Goal: Information Seeking & Learning: Understand process/instructions

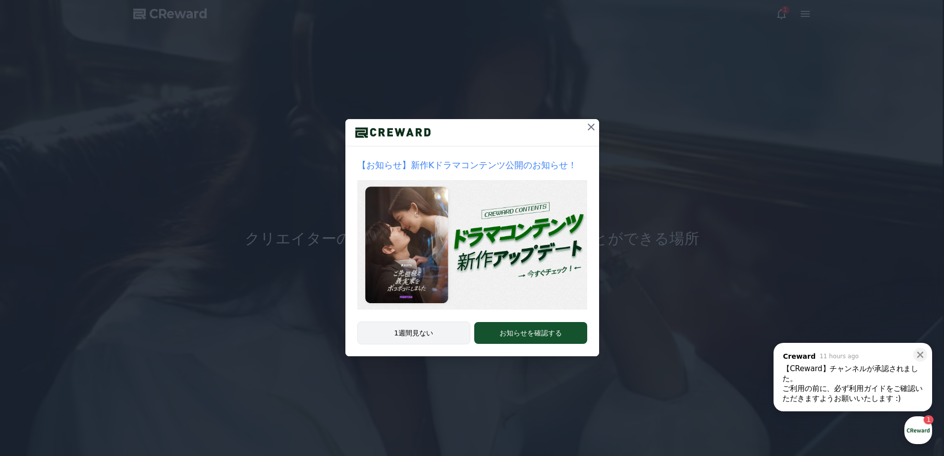
click at [410, 338] on button "1週間見ない" at bounding box center [414, 332] width 114 height 23
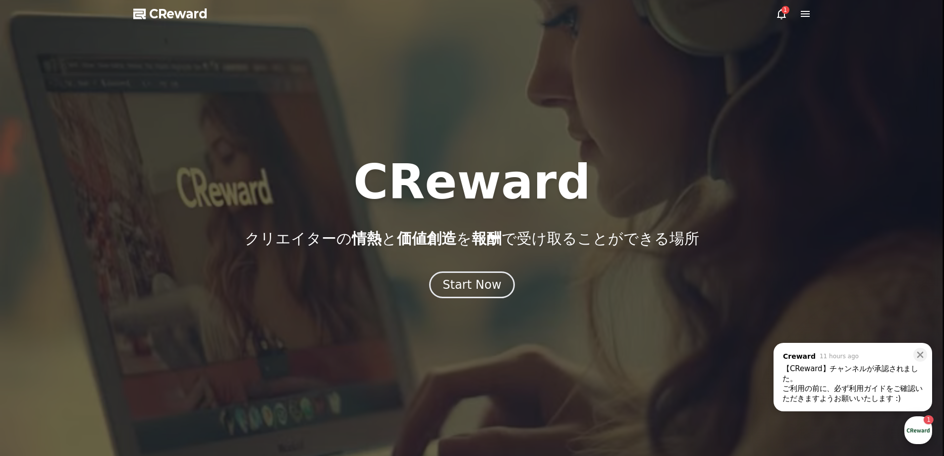
click at [911, 427] on div "button" at bounding box center [919, 430] width 28 height 28
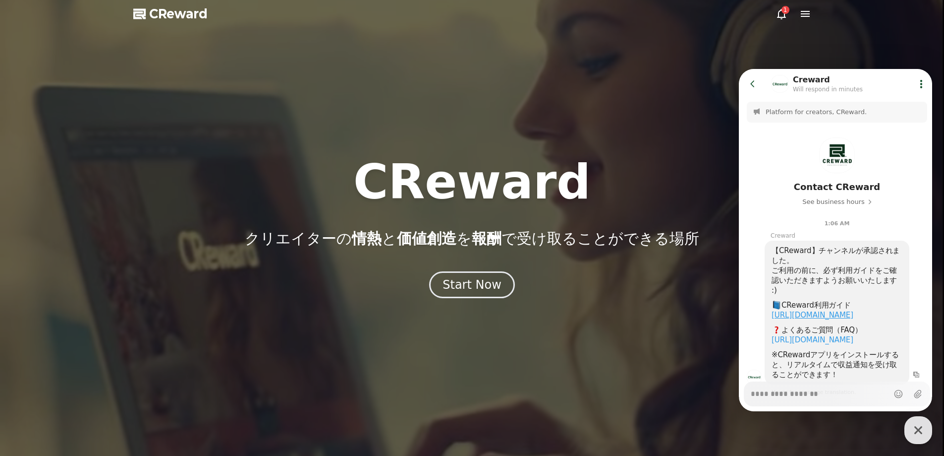
click at [816, 315] on link "https://creward.net/music/guide/android" at bounding box center [813, 314] width 82 height 9
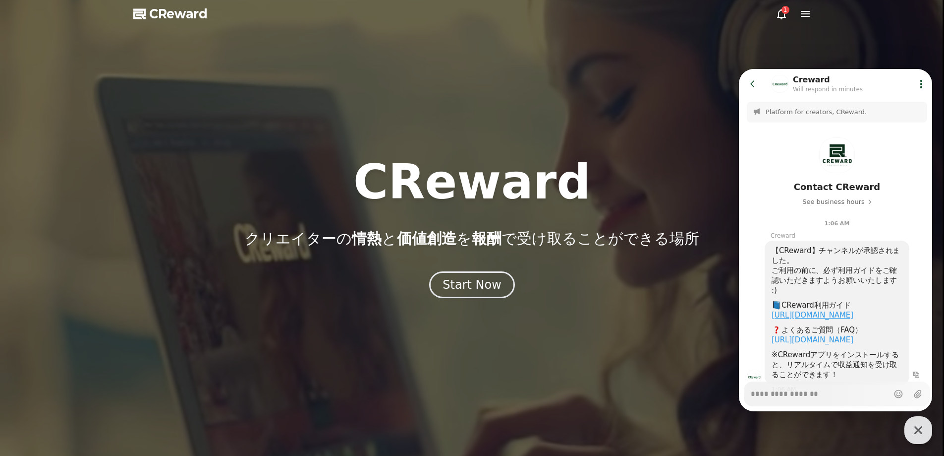
type textarea "*"
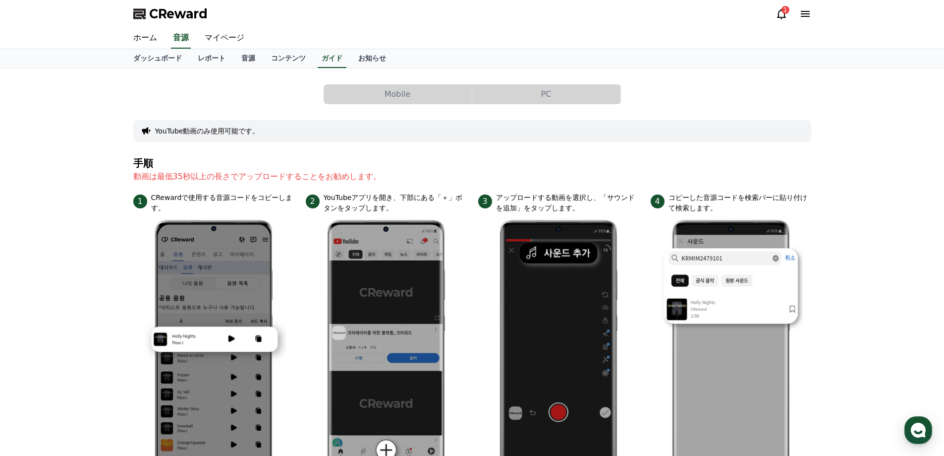
click at [776, 12] on icon at bounding box center [782, 14] width 12 height 12
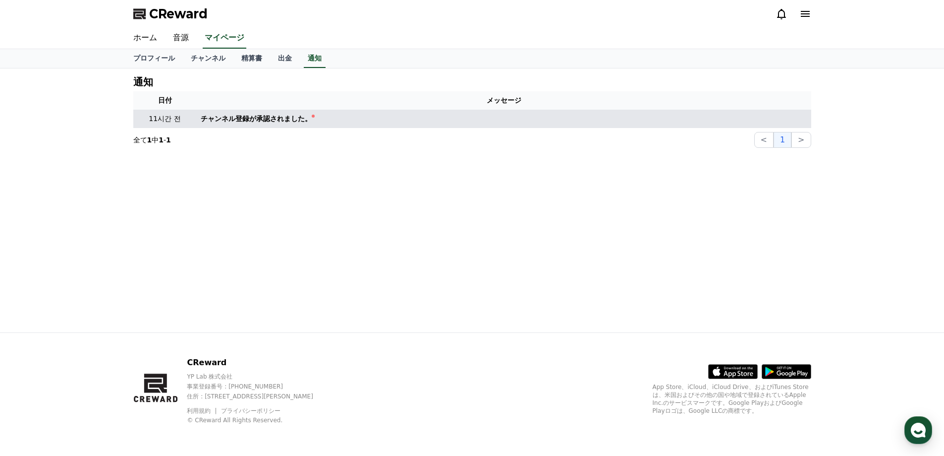
click at [281, 119] on div "チャンネル登録が承認されました。" at bounding box center [256, 119] width 111 height 10
click at [264, 124] on td "チャンネル登録が承認されました。" at bounding box center [504, 119] width 615 height 18
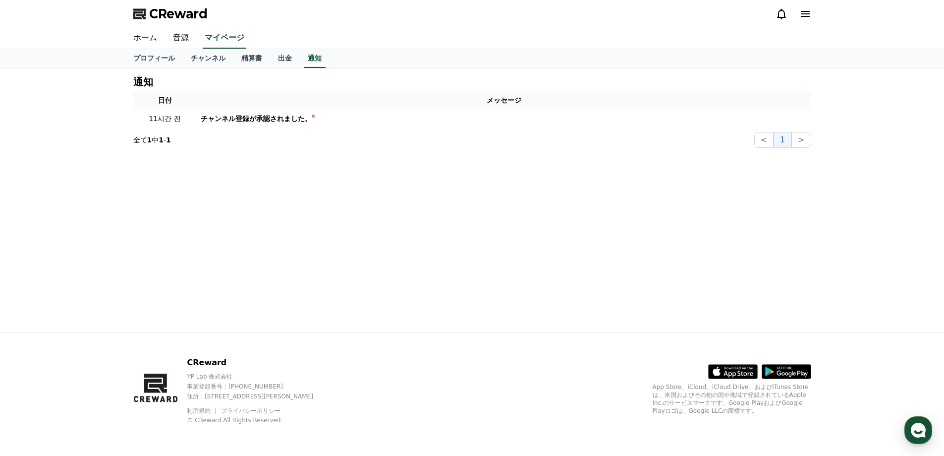
click at [903, 428] on div "CReward YP Lab 株式会社 事業登録番号 : 655-81-03655 住所 : 京畿道金浦市陽村邑陽谷路495, 3階305-BI16号 利用規…" at bounding box center [472, 393] width 944 height 123
click at [914, 429] on use "button" at bounding box center [918, 429] width 15 height 15
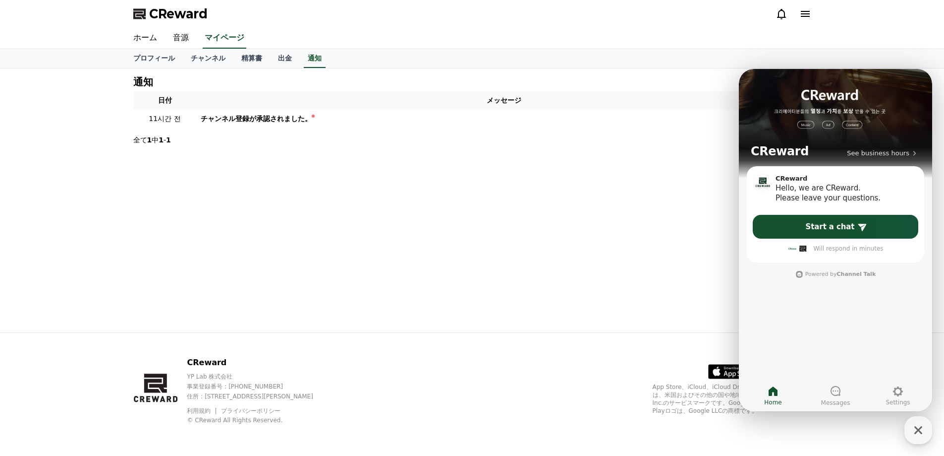
click at [293, 27] on div "CReward" at bounding box center [472, 14] width 694 height 28
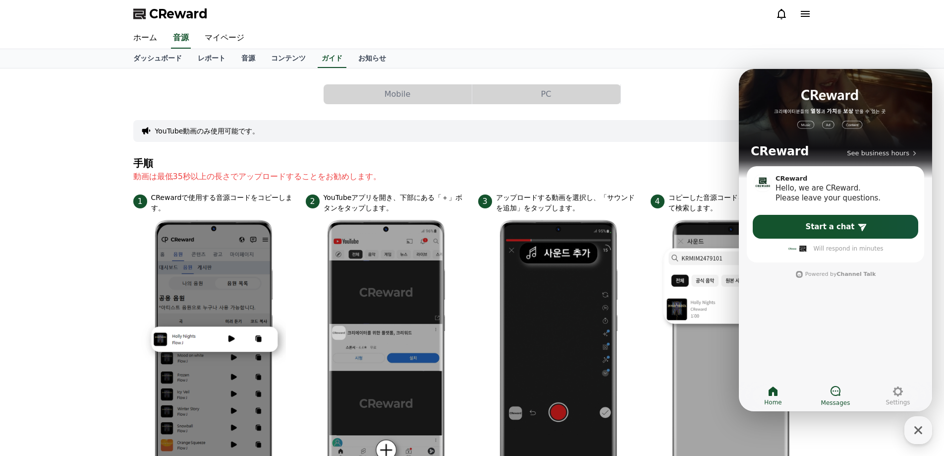
click at [832, 390] on icon at bounding box center [836, 391] width 10 height 10
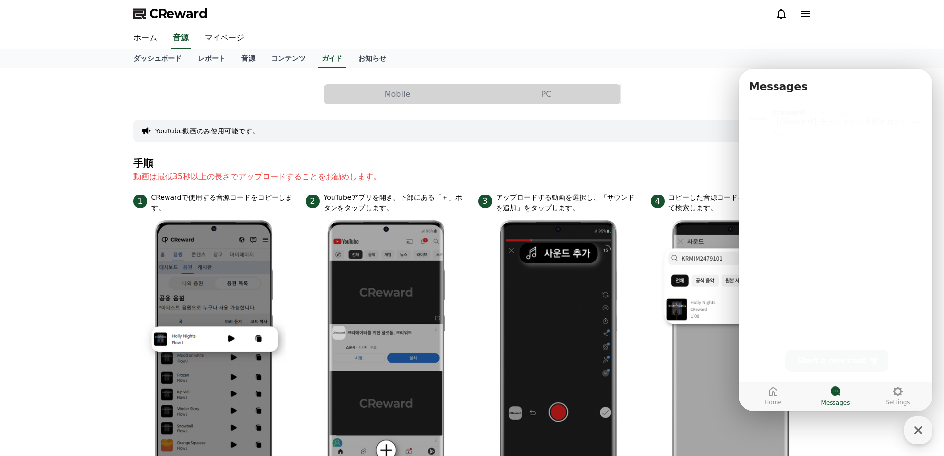
click at [797, 121] on div "【CReward】チャンネルが承認されました。 ご利用の前に、必ず利用ガイドをご確認いただきますようお願いいたします :) CReward利用ガイド http…" at bounding box center [848, 124] width 151 height 20
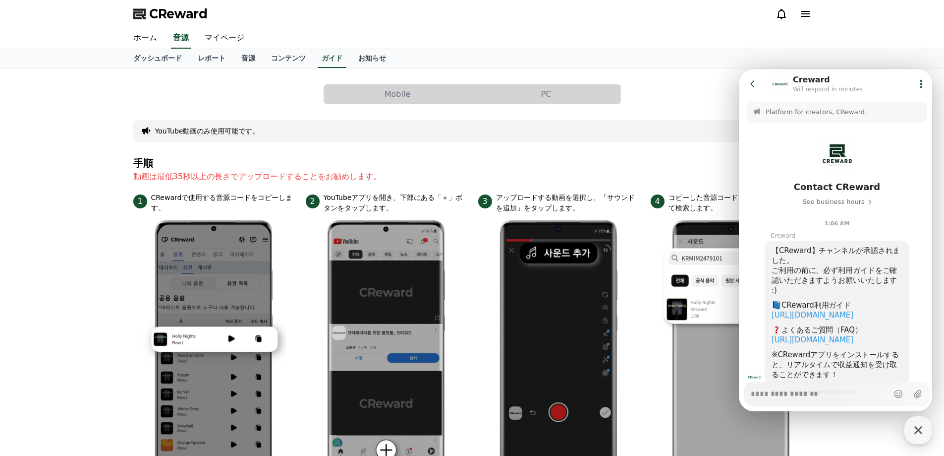
scroll to position [66, 0]
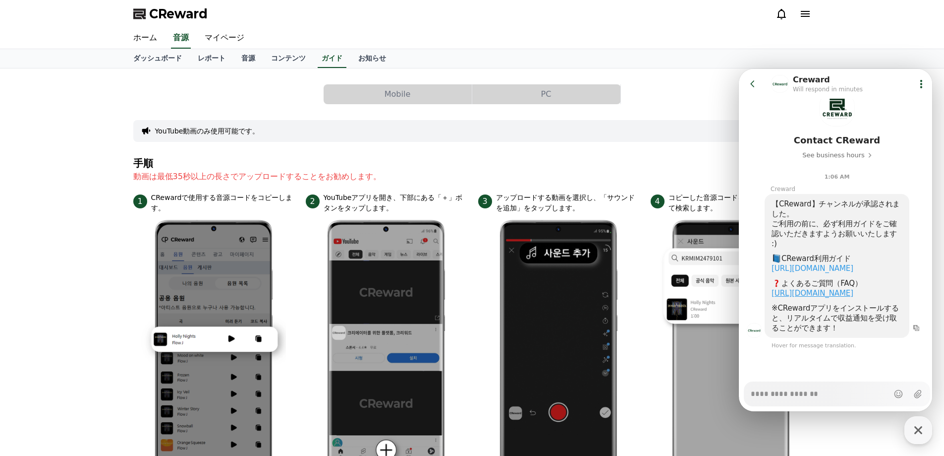
click at [832, 288] on link "https://creward.net/music/notice/faq" at bounding box center [813, 292] width 82 height 9
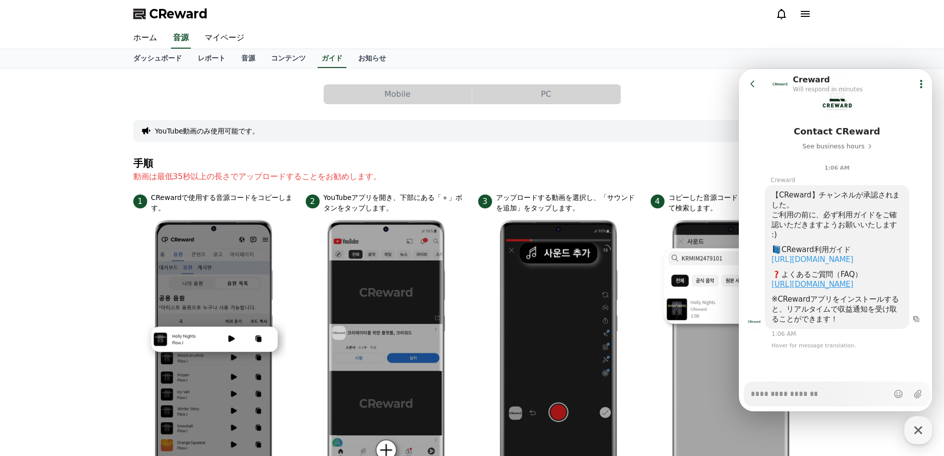
scroll to position [75, 0]
click at [233, 57] on link "音源" at bounding box center [248, 58] width 30 height 19
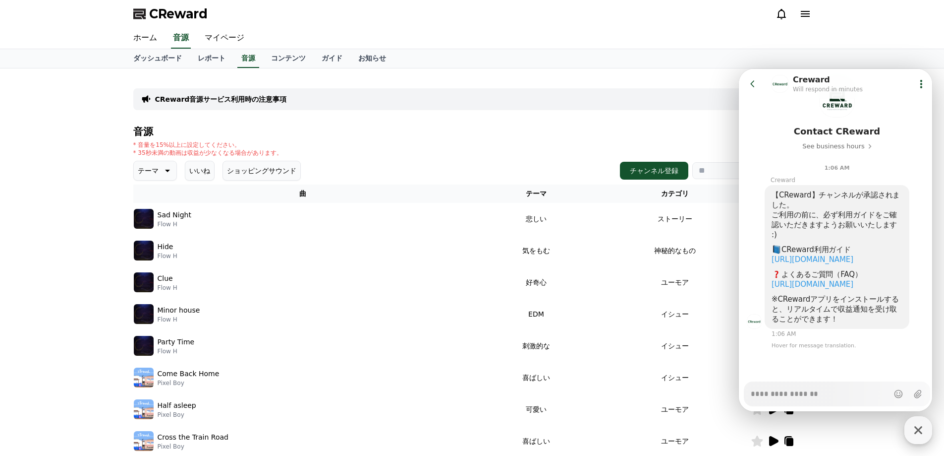
click at [919, 428] on icon "button" at bounding box center [919, 430] width 18 height 18
type textarea "*"
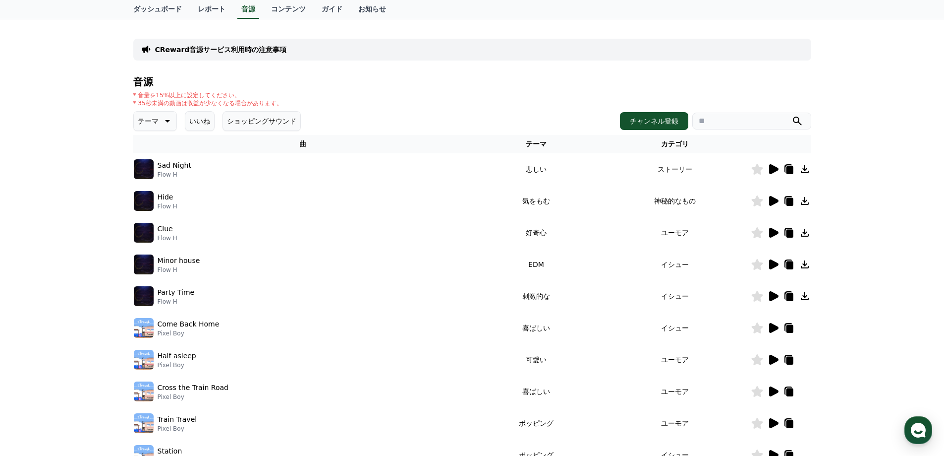
scroll to position [99, 0]
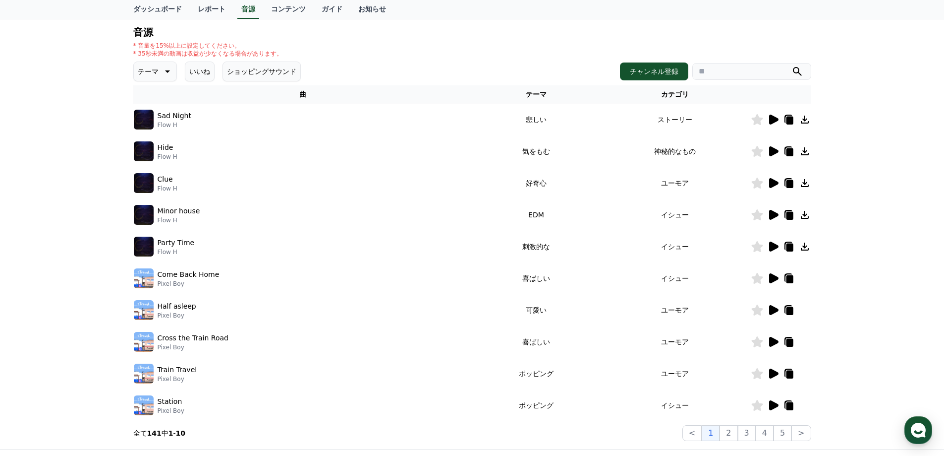
click at [770, 279] on icon at bounding box center [773, 278] width 9 height 10
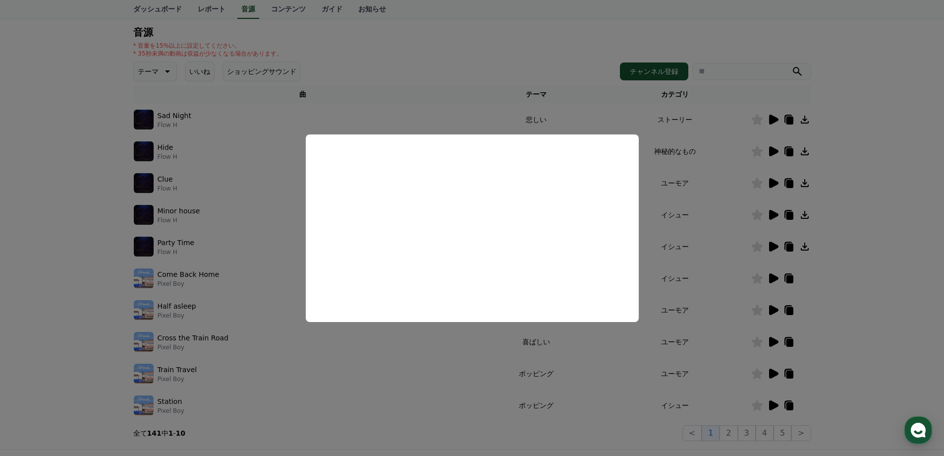
click at [533, 335] on button "close modal" at bounding box center [472, 228] width 944 height 456
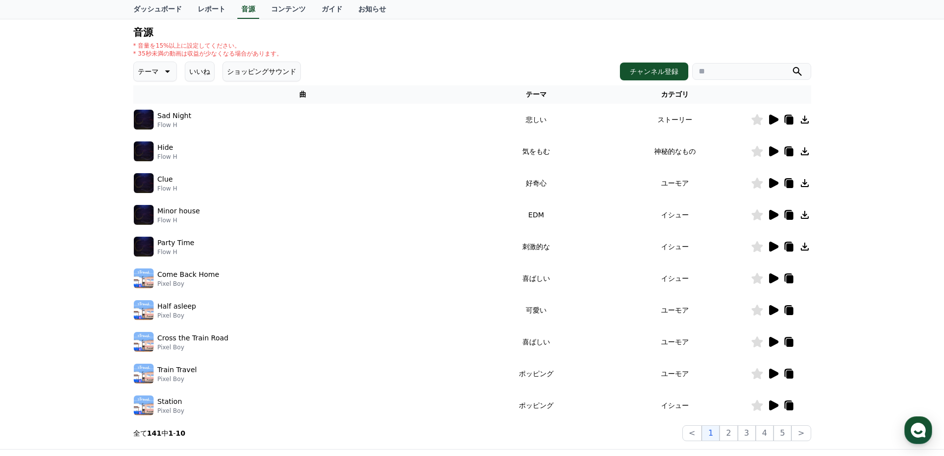
click at [161, 68] on icon at bounding box center [167, 71] width 12 height 12
click at [152, 161] on button "悲しい" at bounding box center [149, 161] width 29 height 22
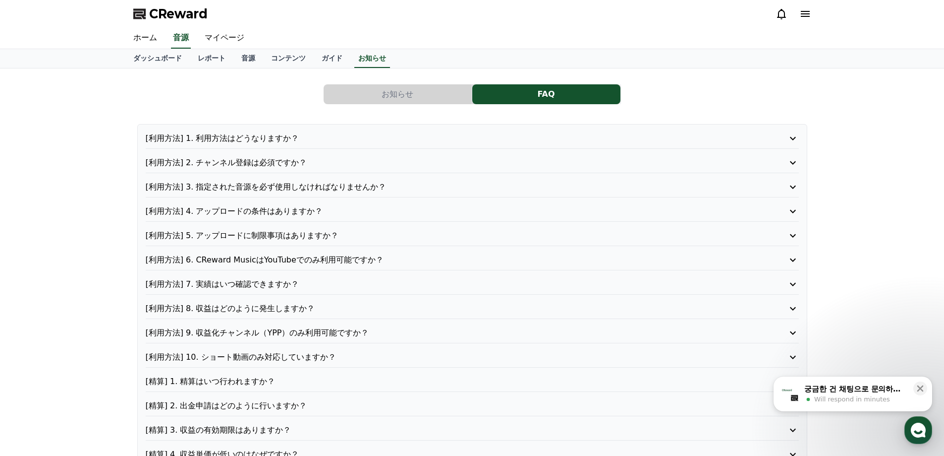
scroll to position [50, 0]
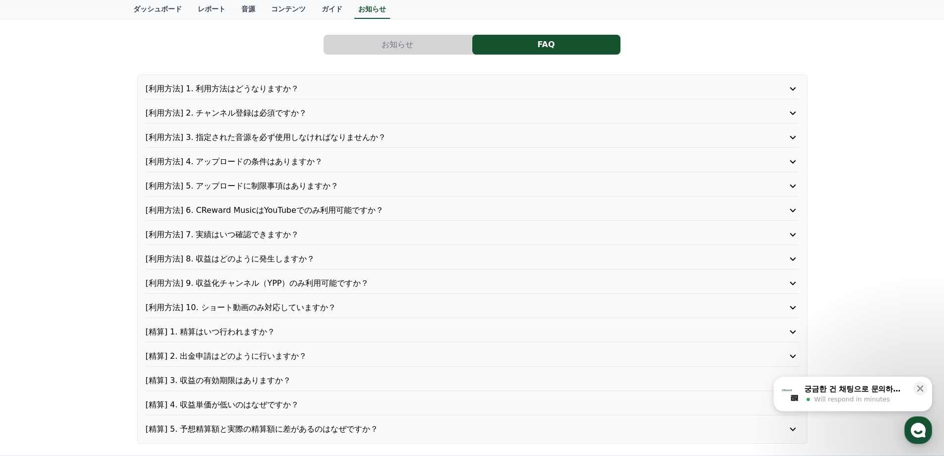
click at [354, 309] on p "[利用方法] 10. ショート動画のみ対応していますか？" at bounding box center [446, 307] width 601 height 12
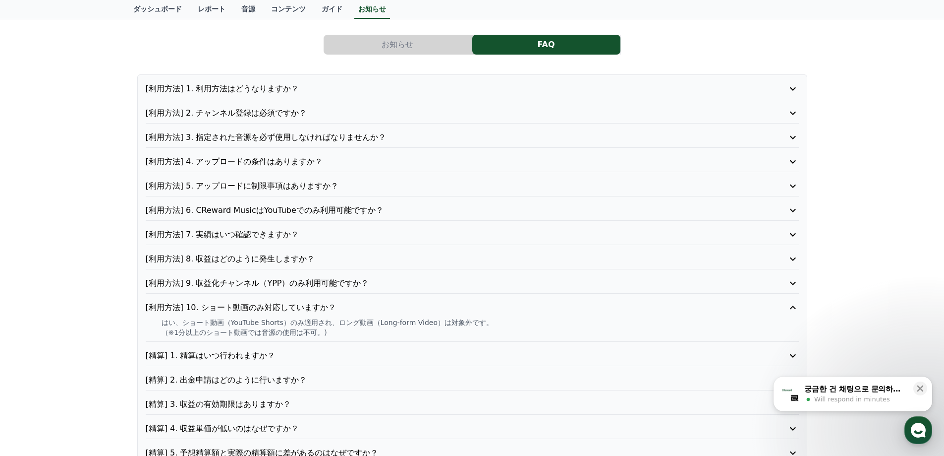
scroll to position [99, 0]
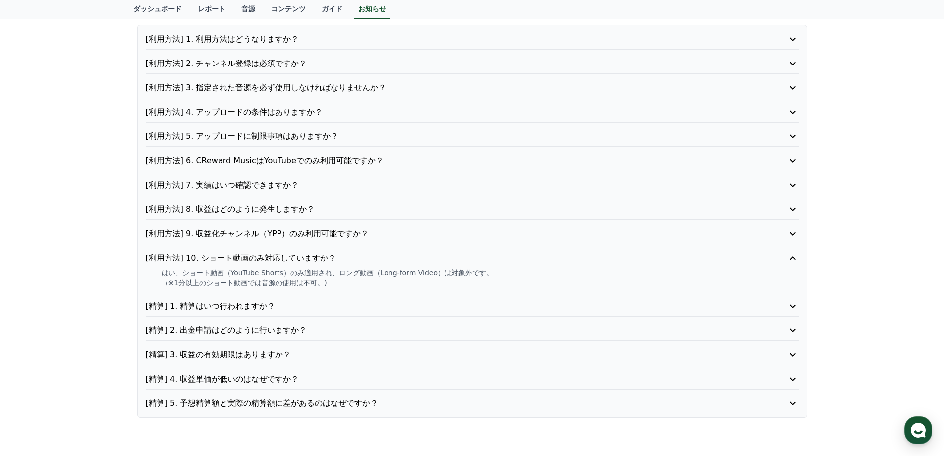
click at [306, 305] on p "[精算] 1. 精算はいつ行われますか？" at bounding box center [446, 306] width 601 height 12
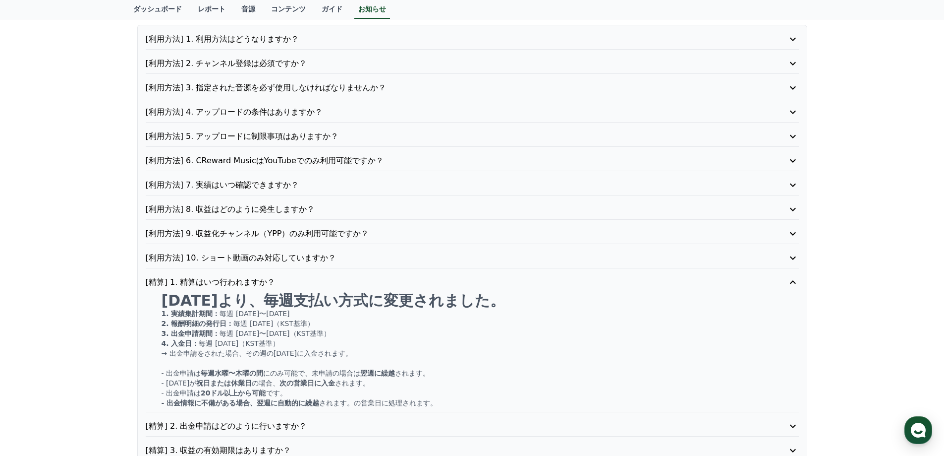
click at [294, 284] on p "[精算] 1. 精算はいつ行われますか？" at bounding box center [446, 282] width 601 height 12
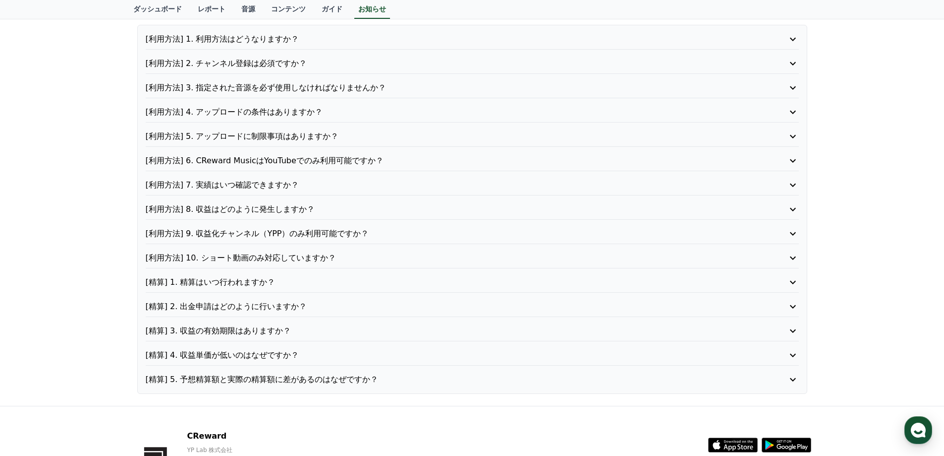
click at [293, 310] on p "[精算] 2. 出金申請はどのように行いますか？" at bounding box center [446, 306] width 601 height 12
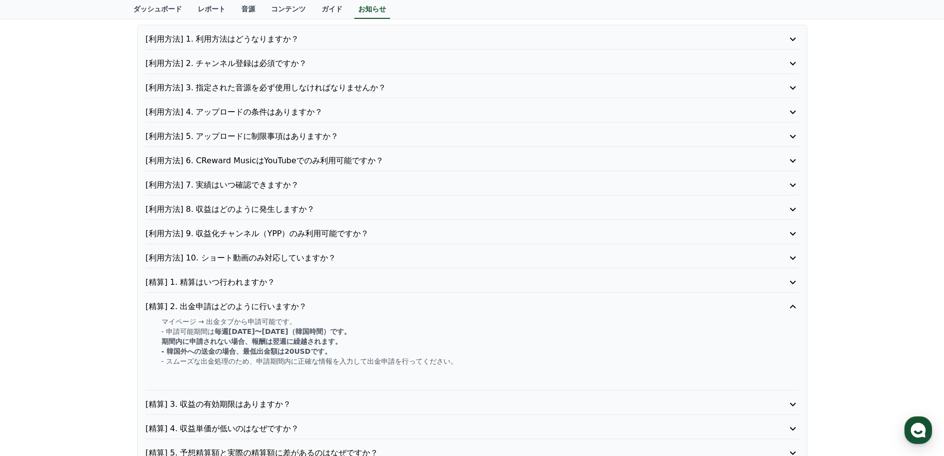
click at [294, 308] on p "[精算] 2. 出金申請はどのように行いますか？" at bounding box center [446, 306] width 601 height 12
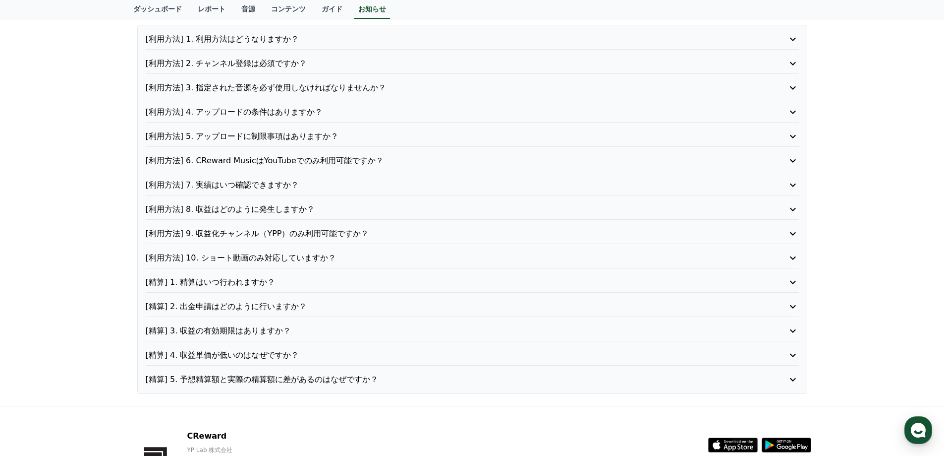
click at [288, 333] on p "[精算] 3. 収益の有効期限はありますか？" at bounding box center [446, 331] width 601 height 12
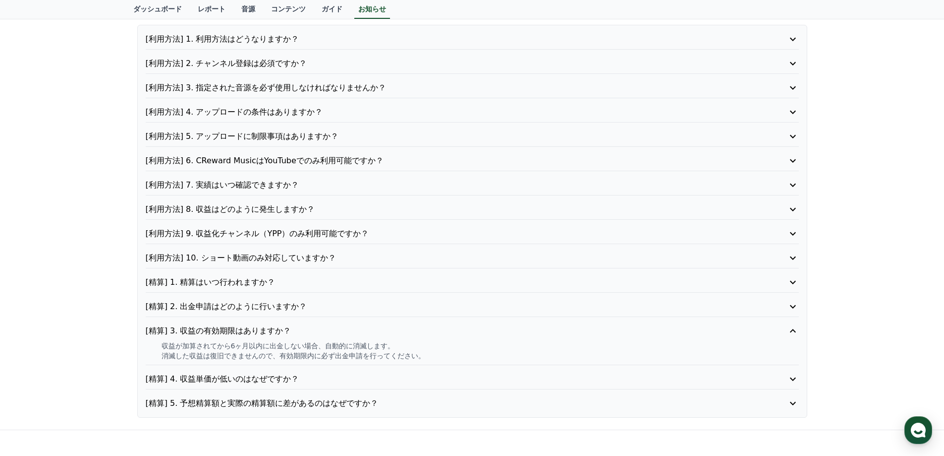
click at [299, 330] on p "[精算] 3. 収益の有効期限はありますか？" at bounding box center [446, 331] width 601 height 12
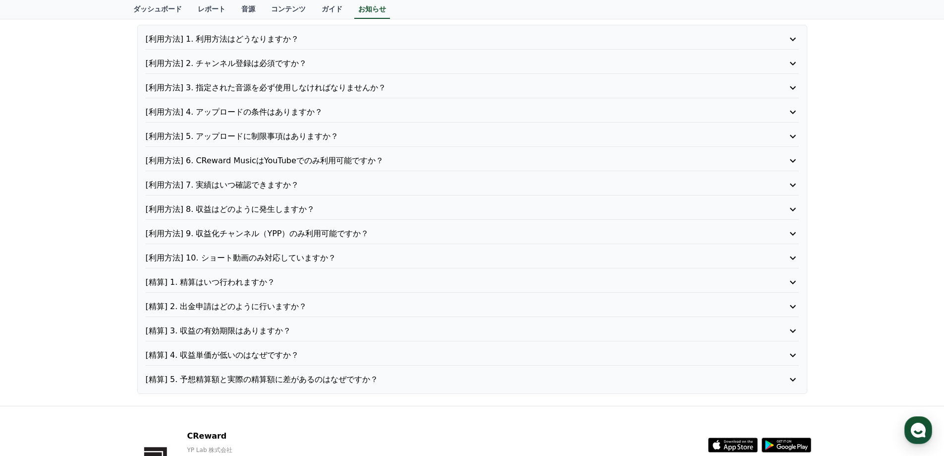
click at [301, 351] on p "[精算] 4. 収益単価が低いのはなぜですか？" at bounding box center [446, 355] width 601 height 12
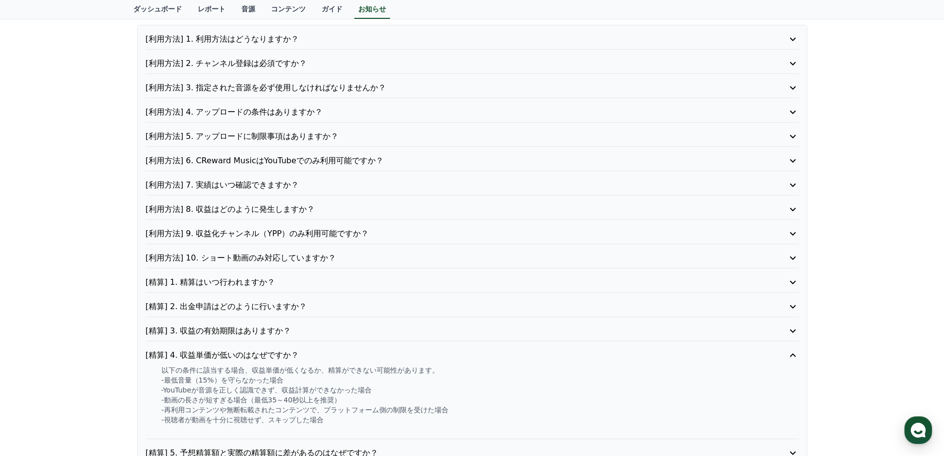
click at [302, 350] on p "[精算] 4. 収益単価が低いのはなぜですか？" at bounding box center [446, 355] width 601 height 12
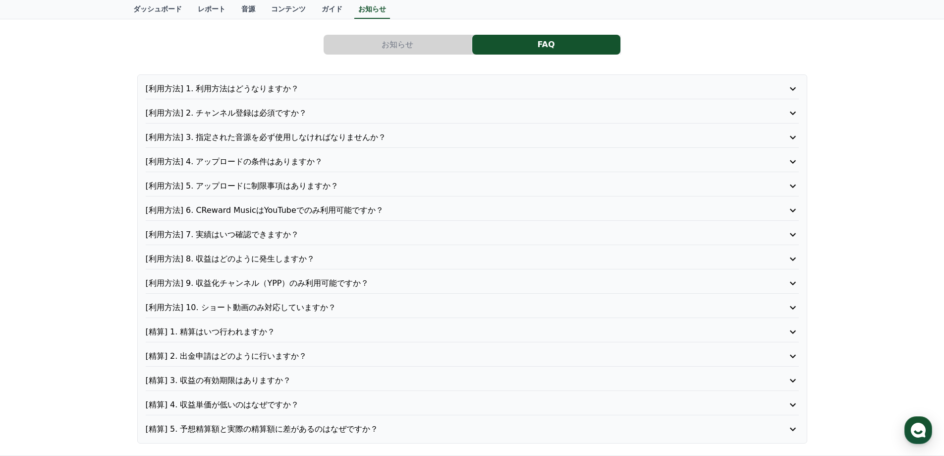
scroll to position [0, 0]
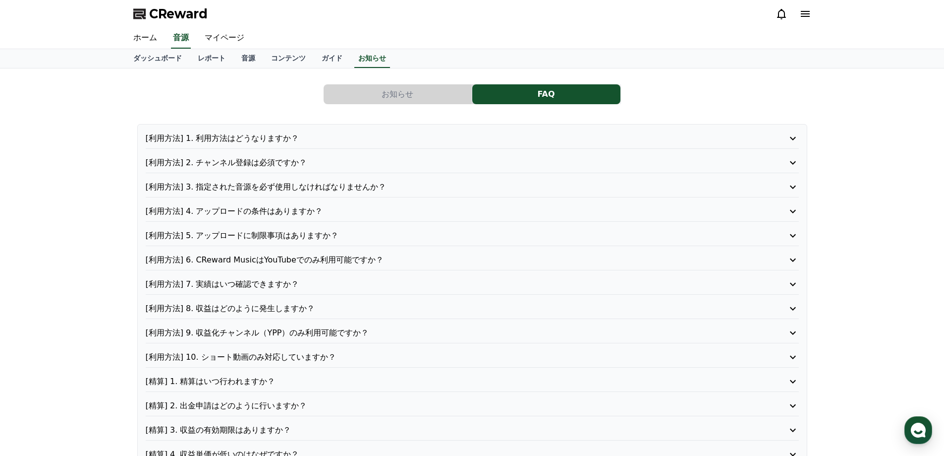
click at [310, 158] on p "[利用方法] 2. チャンネル登録は必須ですか？" at bounding box center [446, 163] width 601 height 12
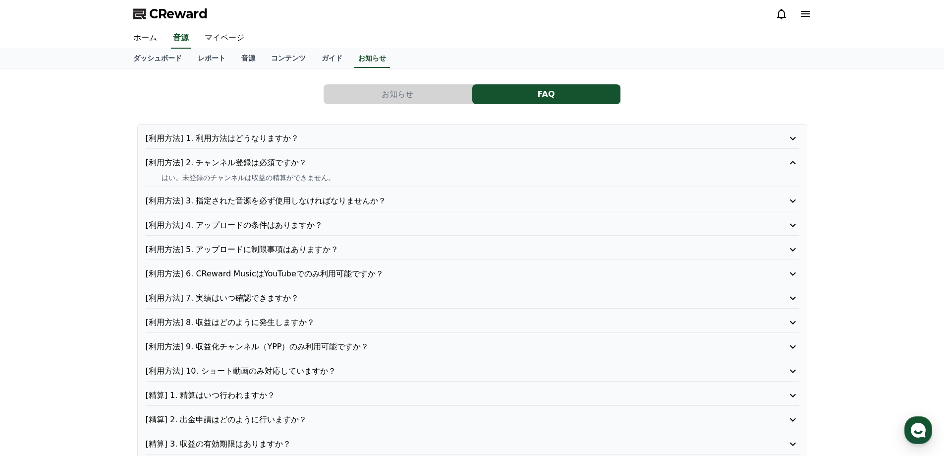
click at [309, 158] on p "[利用方法] 2. チャンネル登録は必須ですか？" at bounding box center [446, 163] width 601 height 12
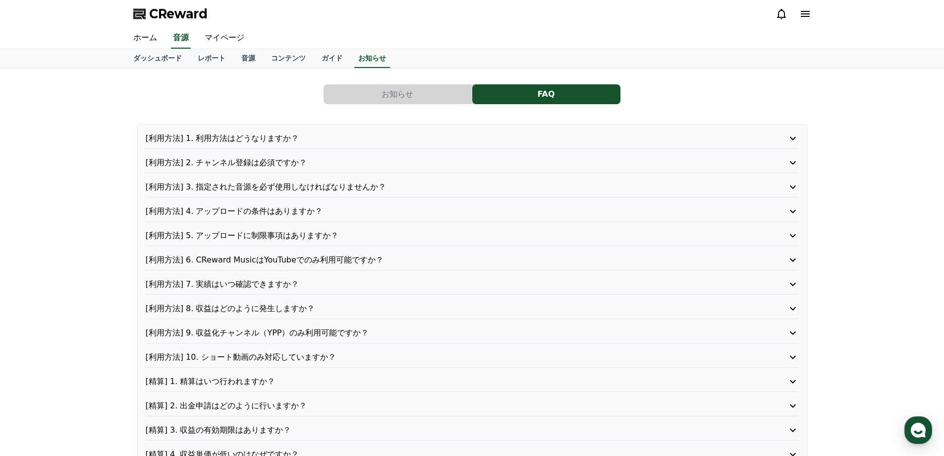
click at [346, 187] on p "[利用方法] 3. 指定された音源を必ず使用しなければなりませんか？" at bounding box center [446, 187] width 601 height 12
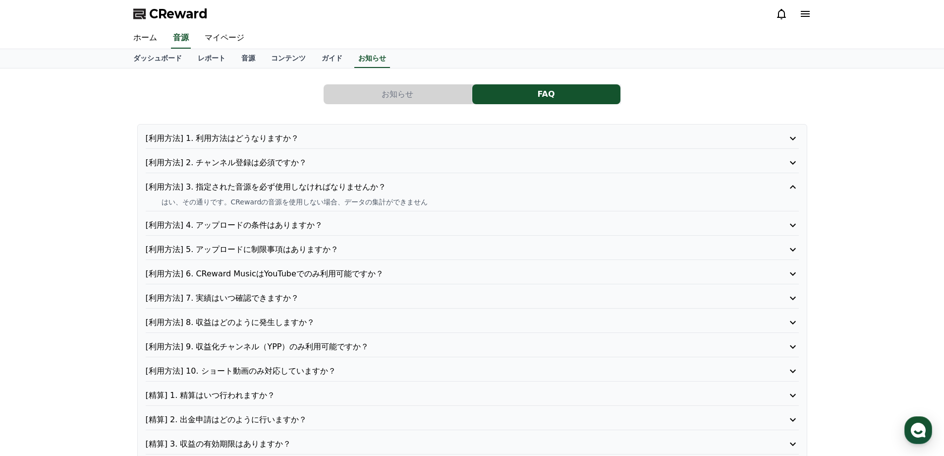
click at [344, 185] on p "[利用方法] 3. 指定された音源を必ず使用しなければなりませんか？" at bounding box center [446, 187] width 601 height 12
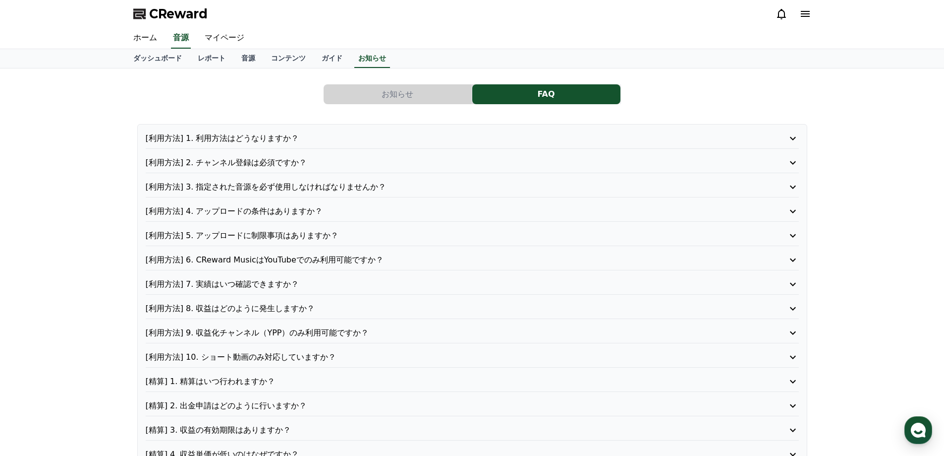
click at [325, 210] on p "[利用方法] 4. アップロードの条件はありますか？" at bounding box center [446, 211] width 601 height 12
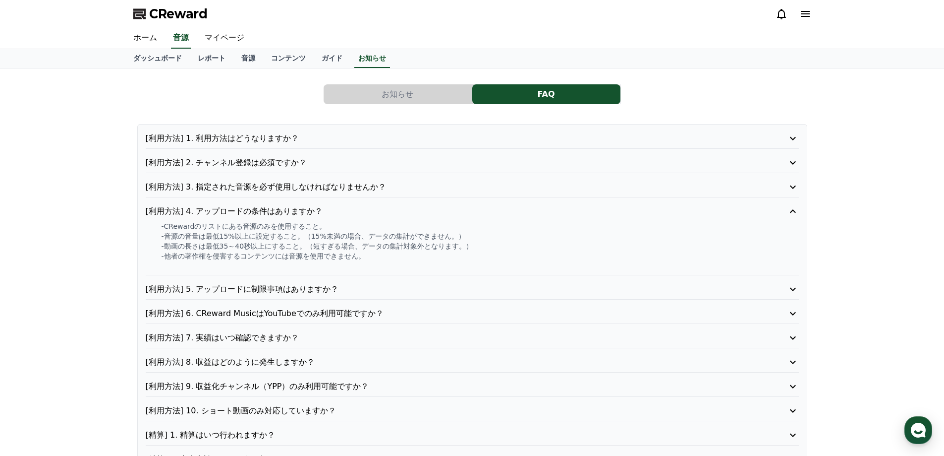
click at [336, 206] on p "[利用方法] 4. アップロードの条件はありますか？" at bounding box center [446, 211] width 601 height 12
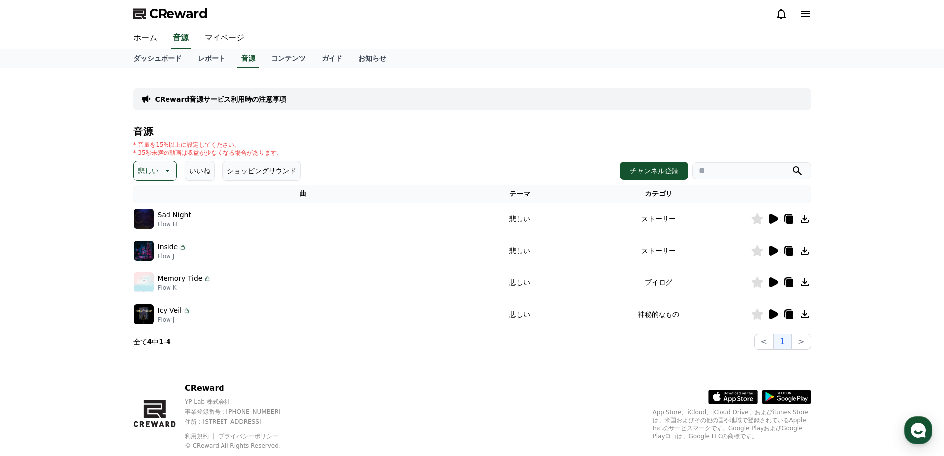
click at [771, 217] on icon at bounding box center [773, 219] width 9 height 10
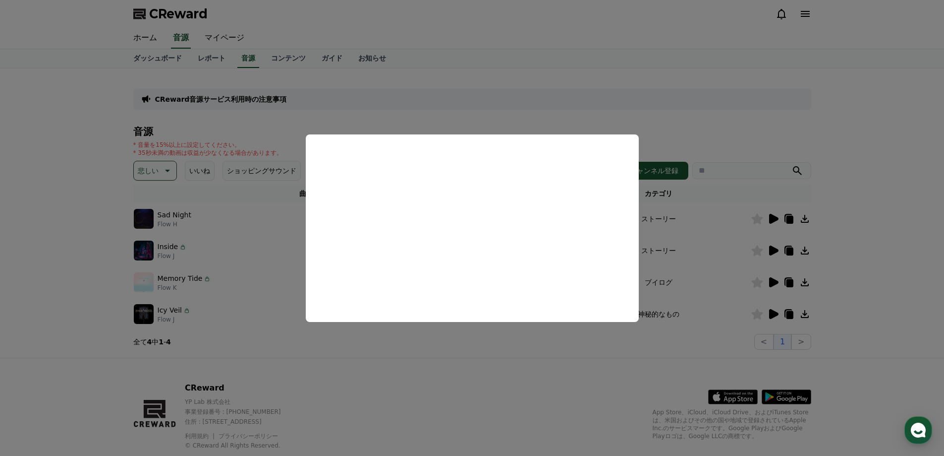
click at [538, 112] on button "close modal" at bounding box center [472, 228] width 944 height 456
